Goal: Information Seeking & Learning: Learn about a topic

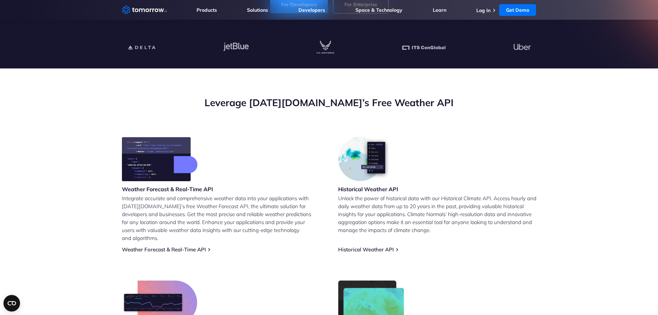
scroll to position [207, 0]
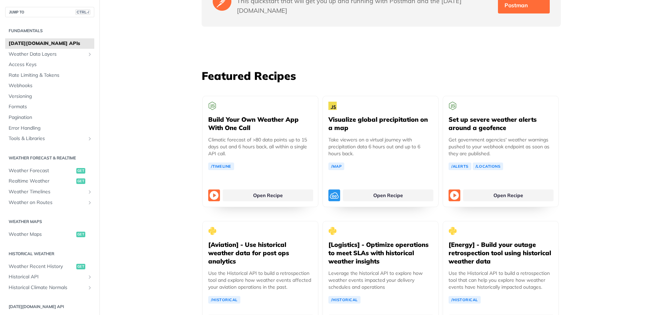
scroll to position [1243, 0]
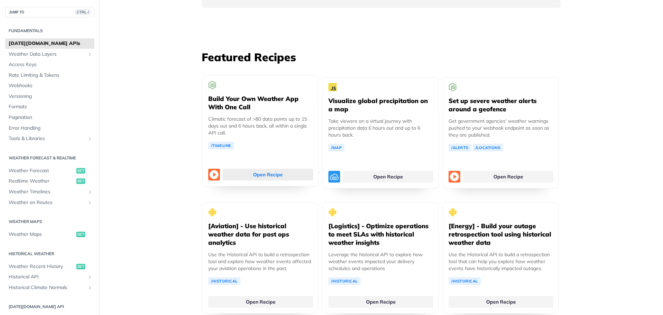
click at [268, 169] on link "Open Recipe" at bounding box center [268, 175] width 90 height 12
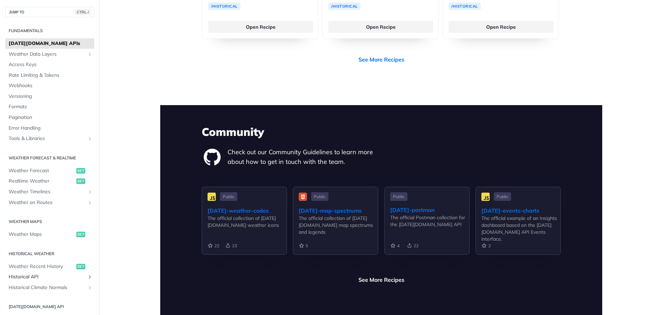
scroll to position [1499, 0]
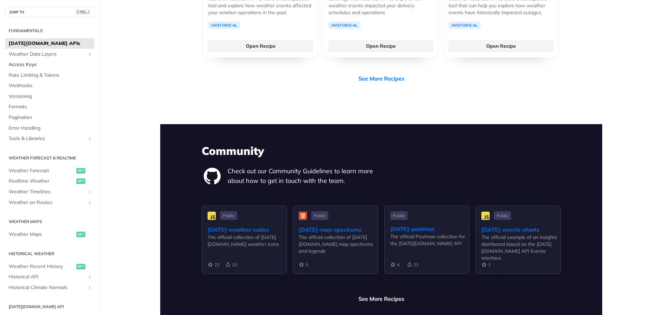
click at [27, 61] on span "Access Keys" at bounding box center [51, 64] width 84 height 7
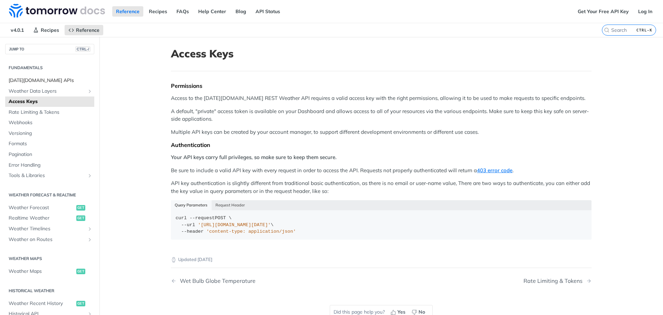
click at [31, 80] on span "Tomorrow.io APIs" at bounding box center [51, 80] width 84 height 7
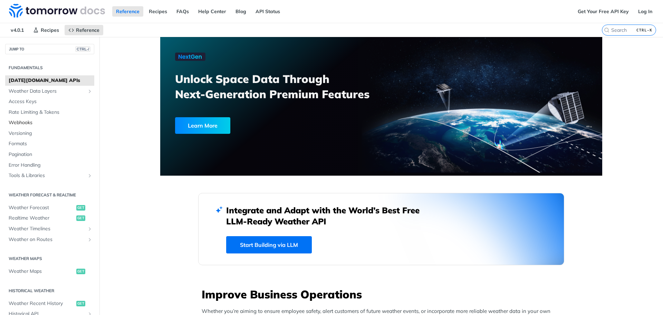
click at [29, 121] on span "Webhooks" at bounding box center [51, 122] width 84 height 7
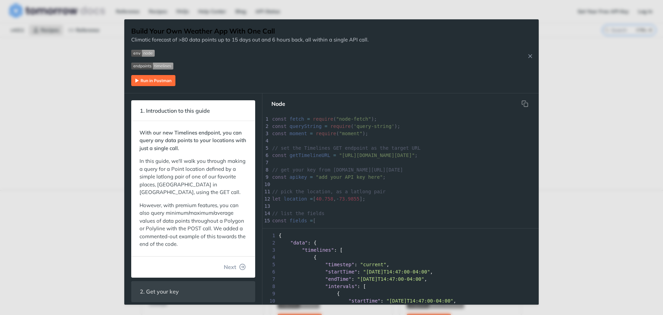
click at [141, 67] on img "Expand image" at bounding box center [152, 66] width 42 height 7
